Goal: Check status: Check status

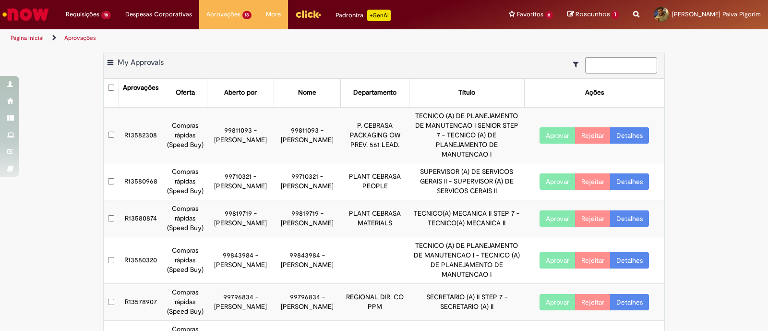
click at [596, 63] on input at bounding box center [621, 65] width 72 height 16
paste input "*********"
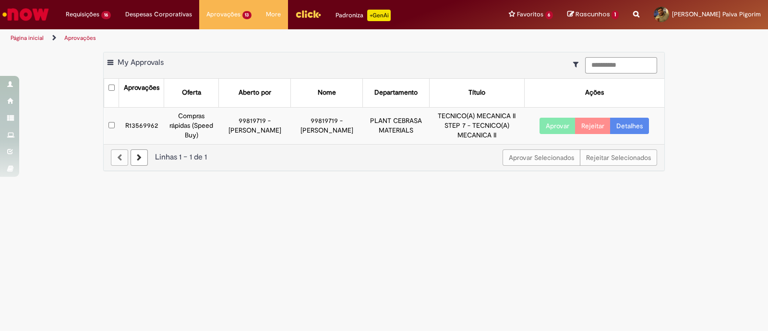
type input "*********"
click at [557, 128] on button "Aprovar" at bounding box center [558, 126] width 36 height 16
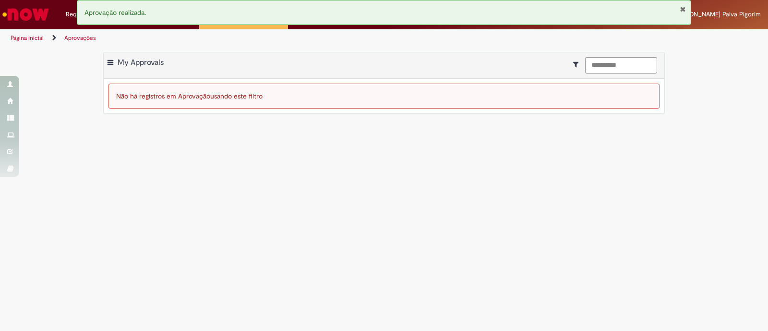
drag, startPoint x: 636, startPoint y: 61, endPoint x: 475, endPoint y: 77, distance: 162.2
click at [497, 77] on div "Exportar como PDF Exportar como Excel Exportar como CSV My Approvals *********" at bounding box center [384, 65] width 561 height 26
drag, startPoint x: 706, startPoint y: 65, endPoint x: 676, endPoint y: 71, distance: 30.9
click at [706, 65] on div "Exportar como PDF Exportar como Excel Exportar como CSV My Approvals Não há reg…" at bounding box center [384, 88] width 768 height 72
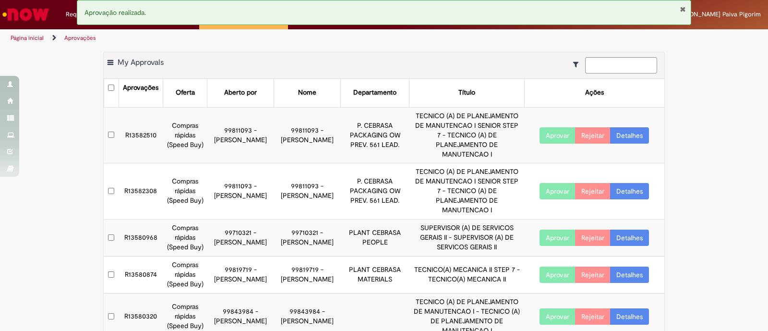
click at [683, 8] on button "Fechar Notificação" at bounding box center [683, 9] width 6 height 8
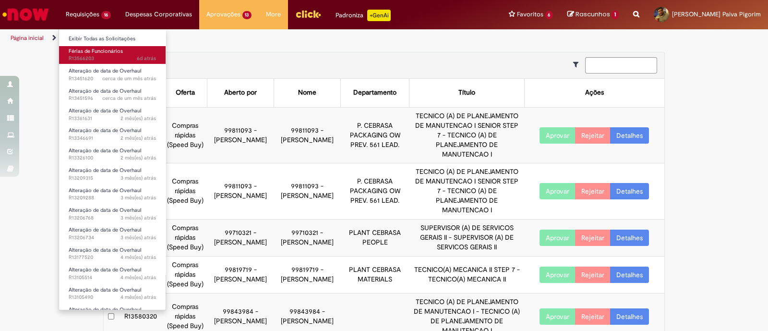
click at [94, 48] on span "Férias de Funcionários" at bounding box center [96, 51] width 54 height 7
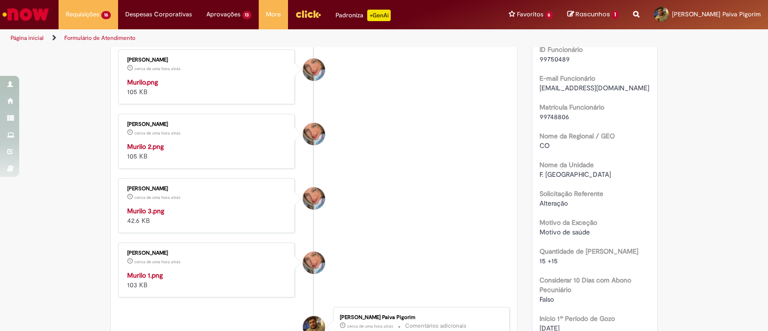
scroll to position [240, 0]
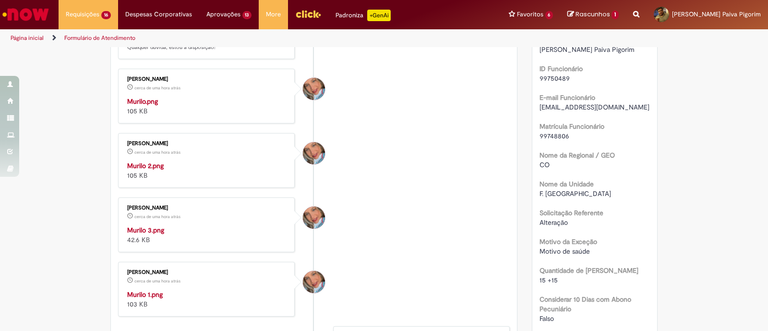
click at [132, 116] on div "Murilo.png 105 KB" at bounding box center [207, 106] width 160 height 19
click at [142, 106] on strong "Murilo.png" at bounding box center [142, 101] width 31 height 9
click at [148, 106] on strong "Murilo.png" at bounding box center [142, 101] width 31 height 9
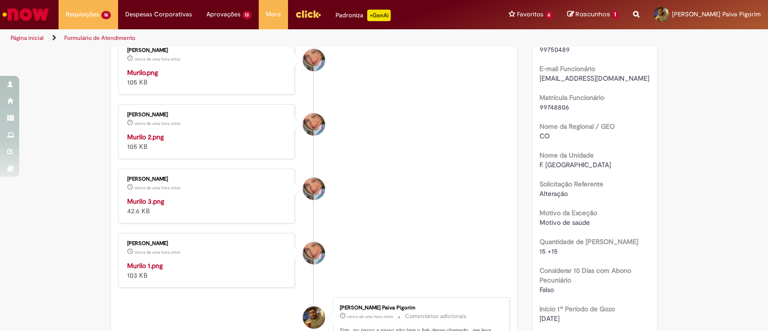
scroll to position [360, 0]
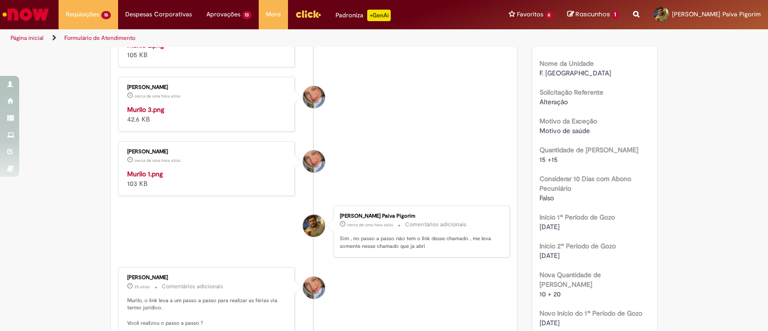
click at [137, 49] on strong "Murilo 2.png" at bounding box center [145, 45] width 36 height 9
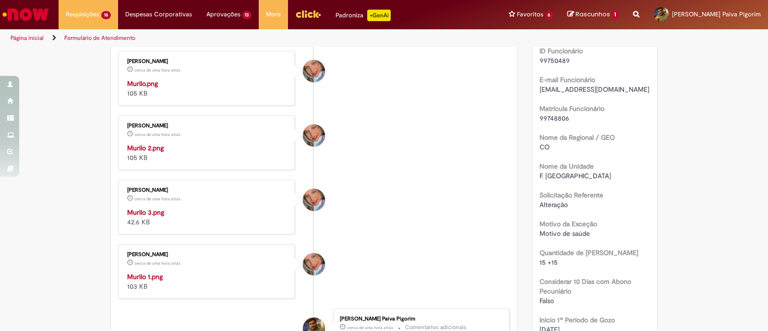
scroll to position [240, 0]
